Goal: Task Accomplishment & Management: Manage account settings

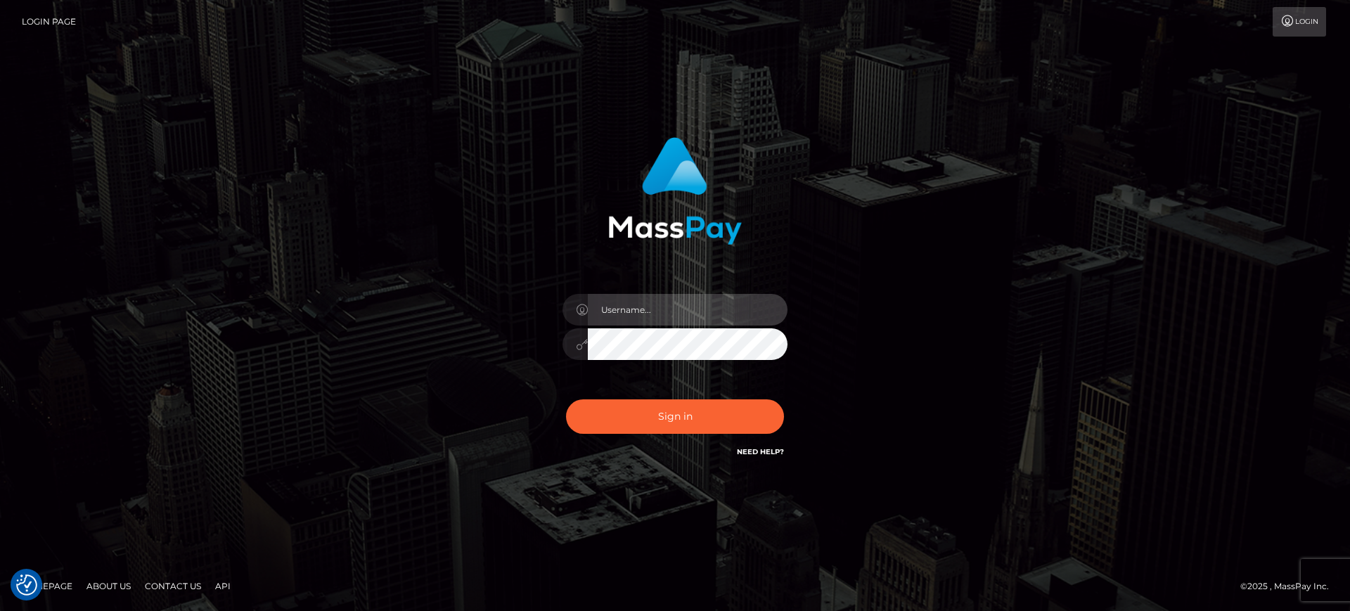
click at [617, 307] on input "text" at bounding box center [688, 310] width 200 height 32
type input "[PERSON_NAME].k"
click at [636, 307] on input "text" at bounding box center [688, 310] width 200 height 32
type input "gunjan.k"
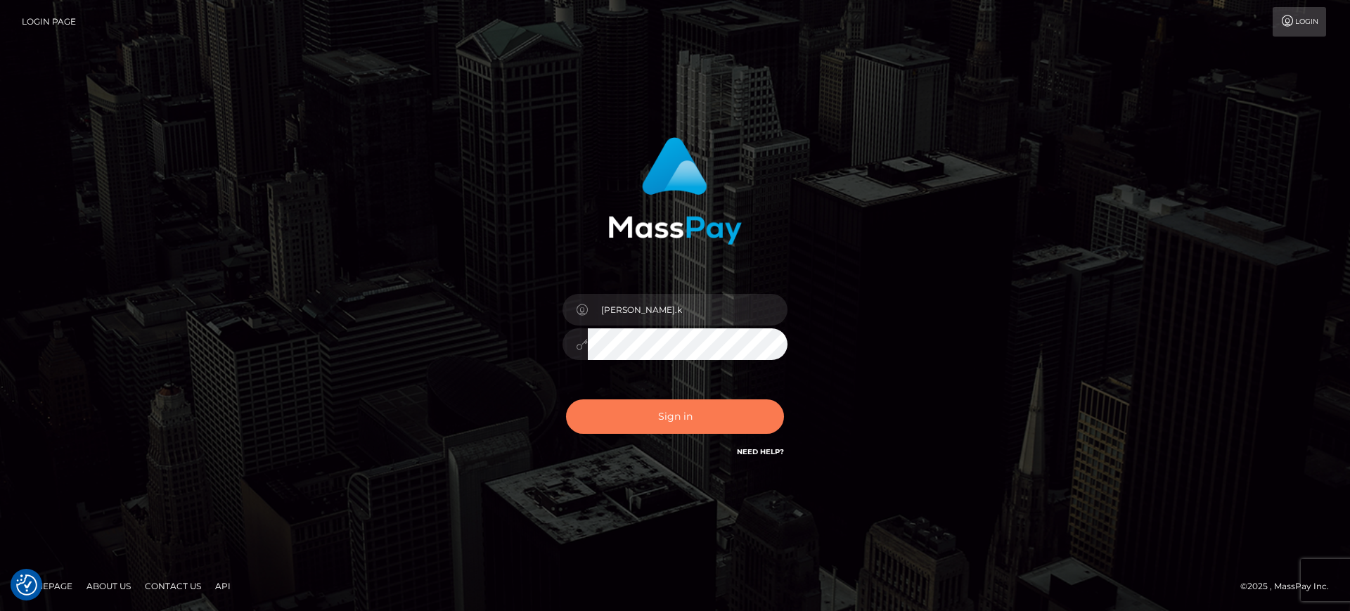
click at [648, 418] on button "Sign in" at bounding box center [675, 416] width 218 height 34
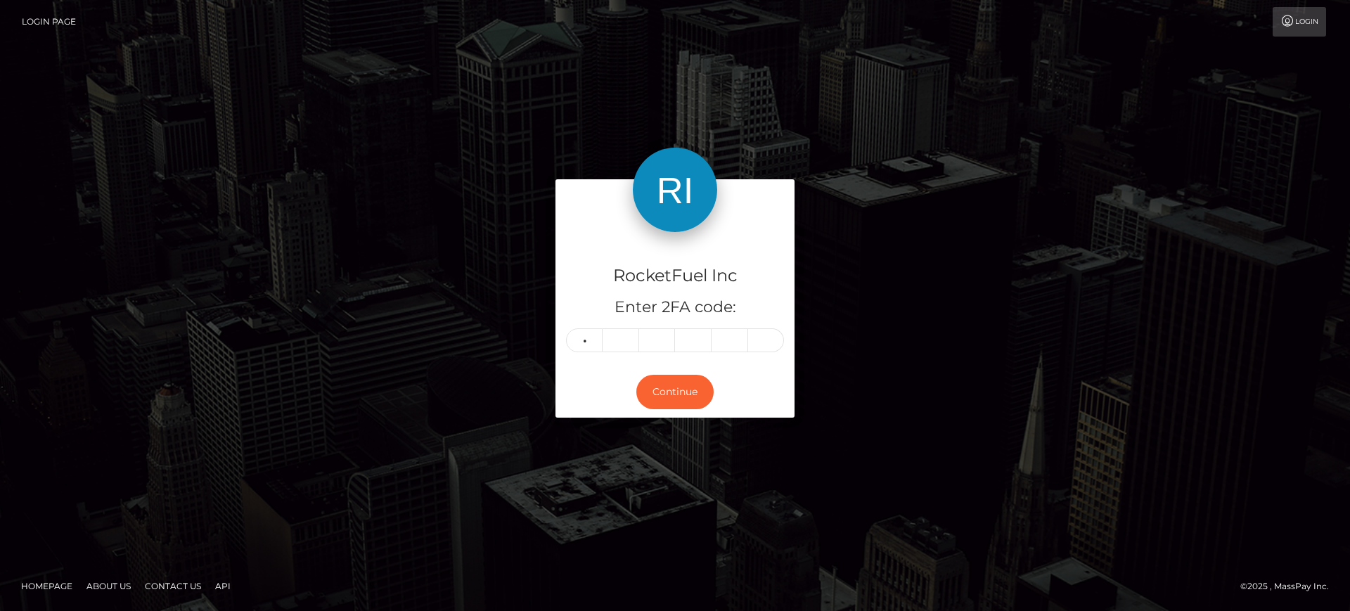
type input "4"
type input "5"
type input "8"
type input "9"
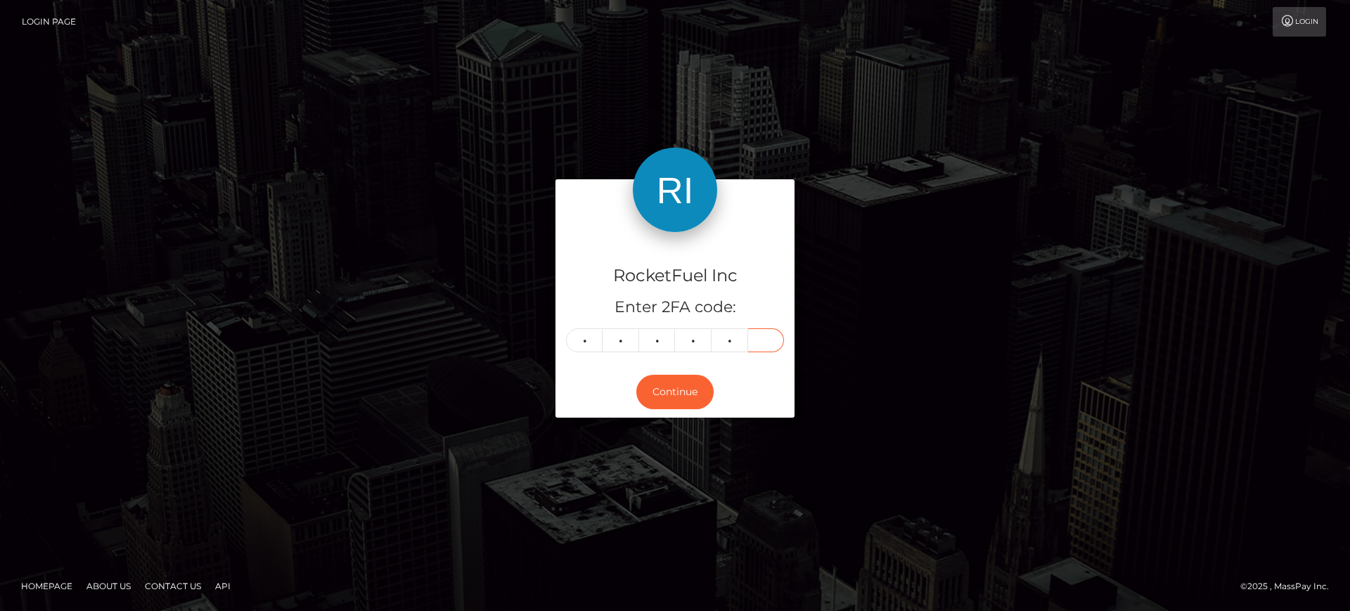
type input "1"
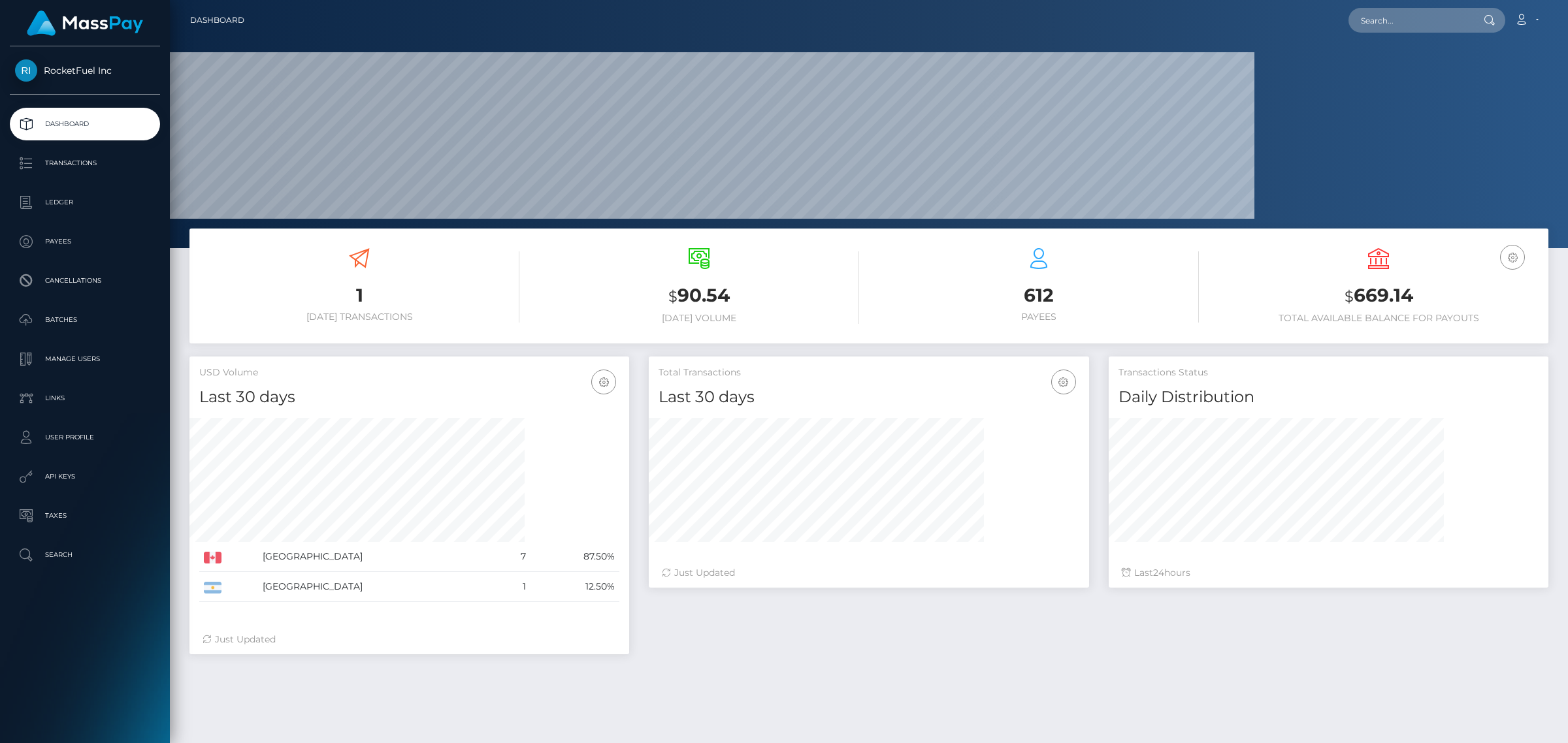
scroll to position [230, 439]
